Goal: Find contact information: Find contact information

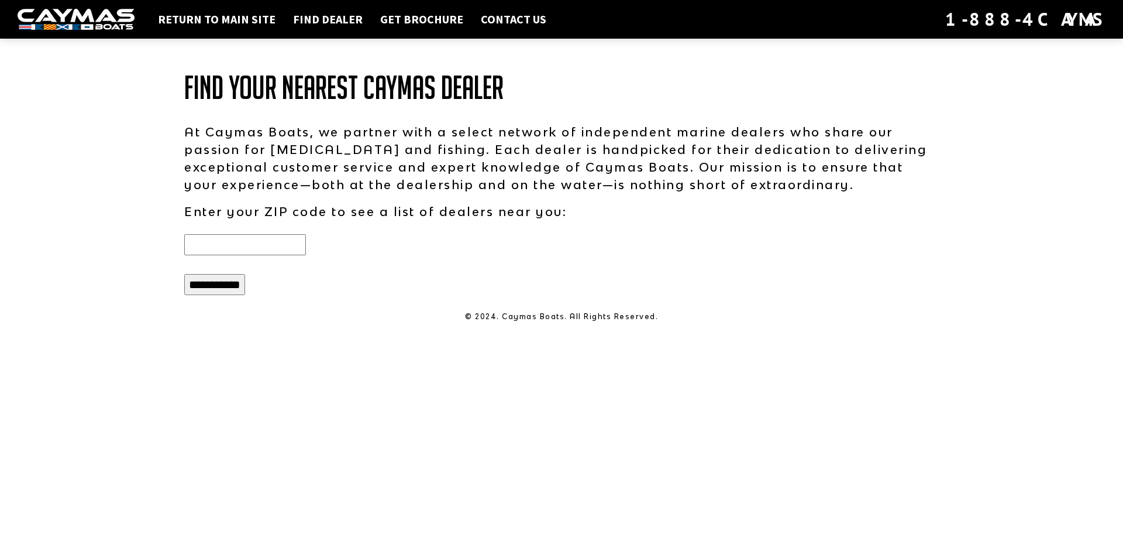
click at [213, 243] on input "text" at bounding box center [245, 244] width 122 height 21
type input "*****"
click at [209, 286] on input "**********" at bounding box center [214, 284] width 61 height 21
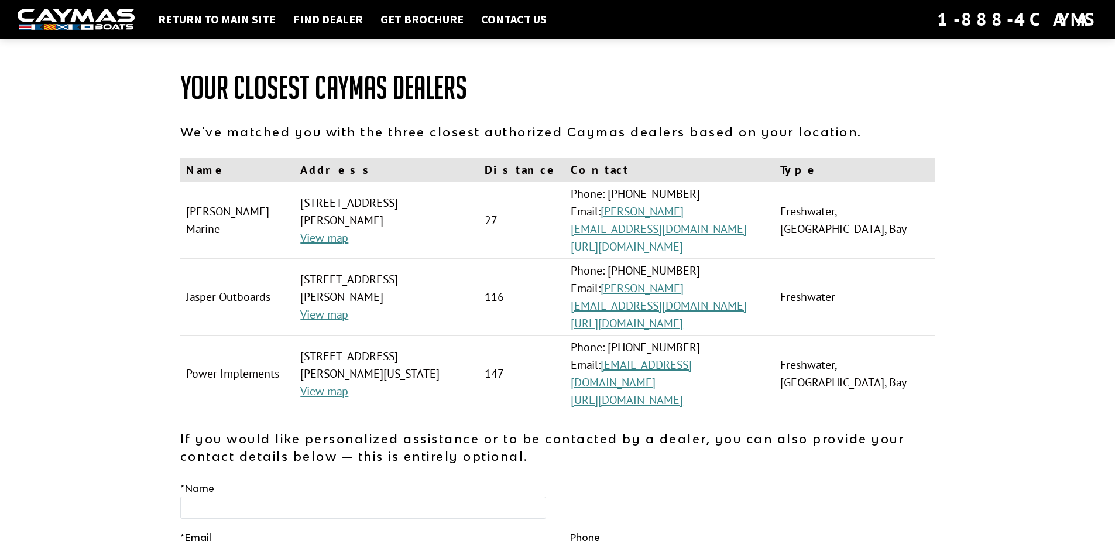
click at [611, 239] on link "[URL][DOMAIN_NAME]" at bounding box center [626, 246] width 112 height 15
